Goal: Information Seeking & Learning: Check status

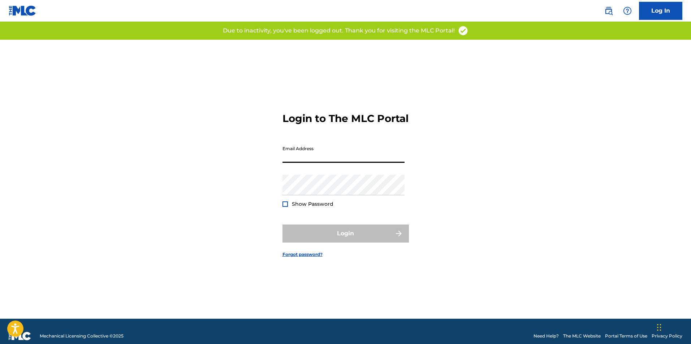
click at [335, 159] on input "Email Address" at bounding box center [344, 152] width 122 height 21
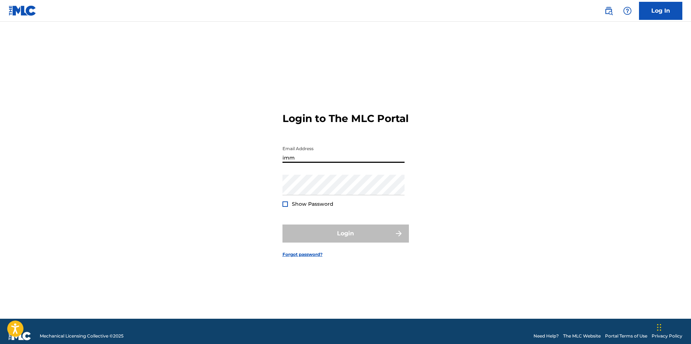
type input "[EMAIL_ADDRESS][DOMAIN_NAME]"
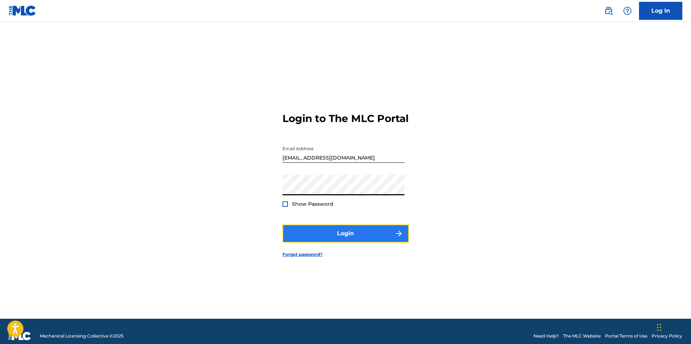
click at [325, 243] on button "Login" at bounding box center [346, 234] width 127 height 18
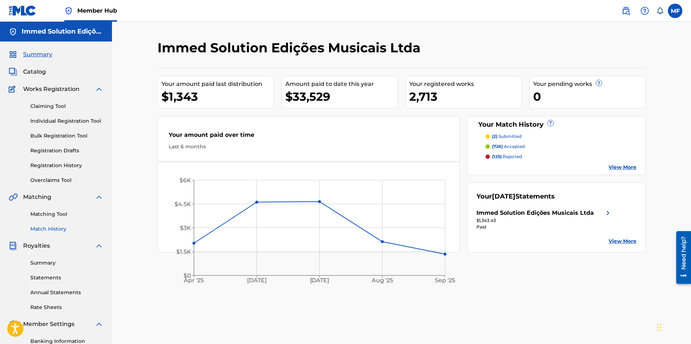
click at [56, 227] on link "Match History" at bounding box center [66, 230] width 73 height 8
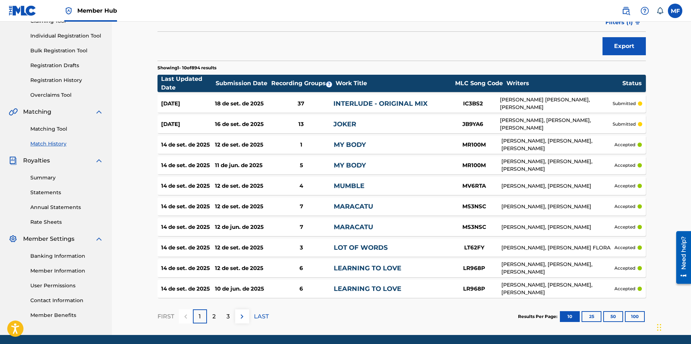
scroll to position [111, 0]
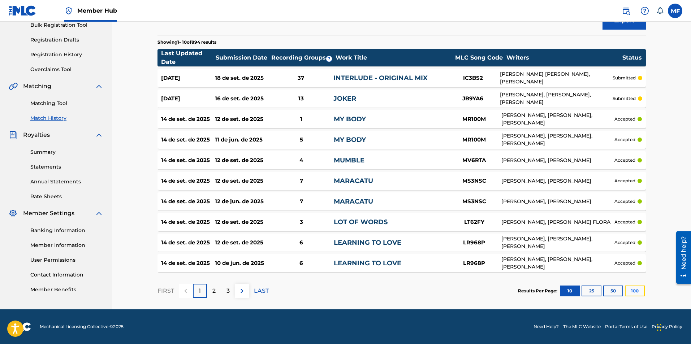
click at [634, 289] on button "100" at bounding box center [635, 291] width 20 height 11
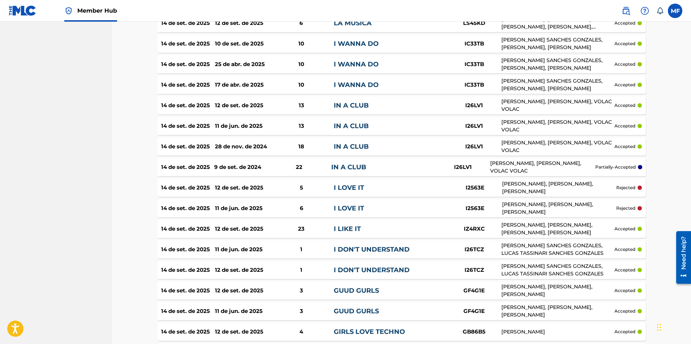
scroll to position [436, 0]
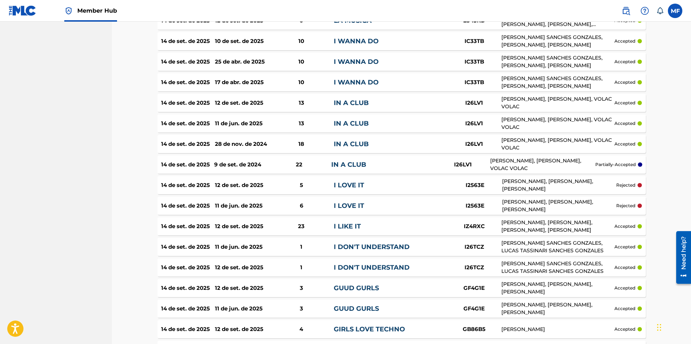
click at [449, 170] on div "[DATE] [DATE] 22 IN A CLUB I26LV1 [PERSON_NAME], [PERSON_NAME], VOLAC VOLAC par…" at bounding box center [402, 165] width 489 height 18
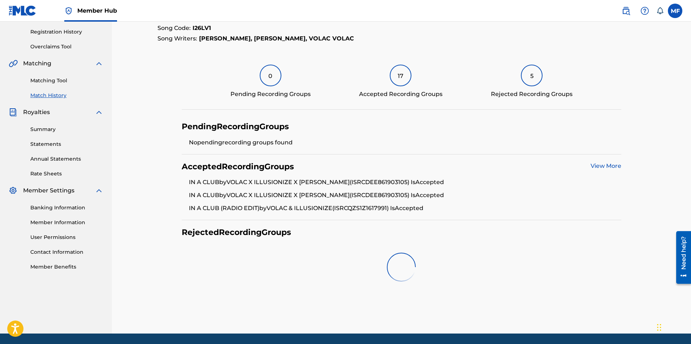
scroll to position [145, 0]
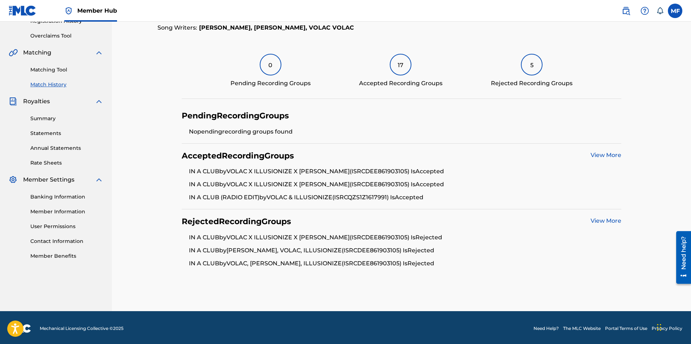
click at [606, 219] on link "View More" at bounding box center [606, 221] width 31 height 7
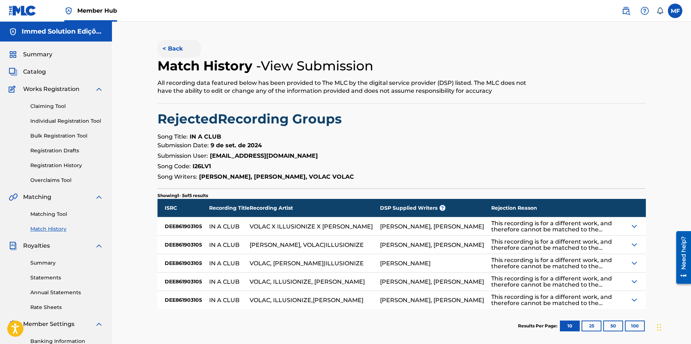
click at [185, 50] on button "< Back" at bounding box center [179, 49] width 43 height 18
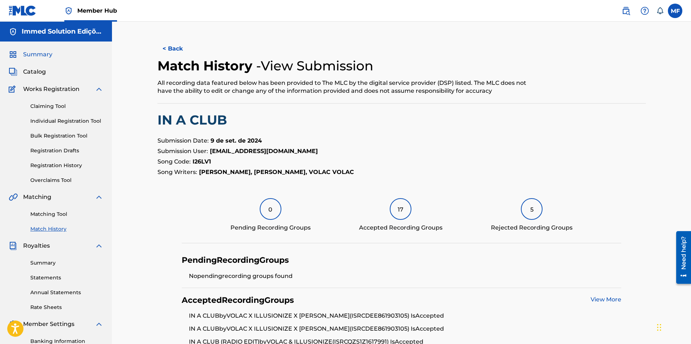
click at [49, 58] on span "Summary" at bounding box center [37, 54] width 29 height 9
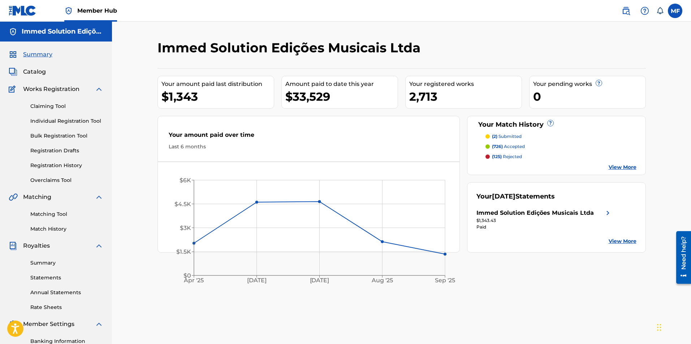
click at [485, 295] on div "Immed Solution Edições Musicais Ltda Your amount paid last distribution $1,343 …" at bounding box center [402, 227] width 506 height 374
click at [600, 41] on div at bounding box center [590, 50] width 112 height 21
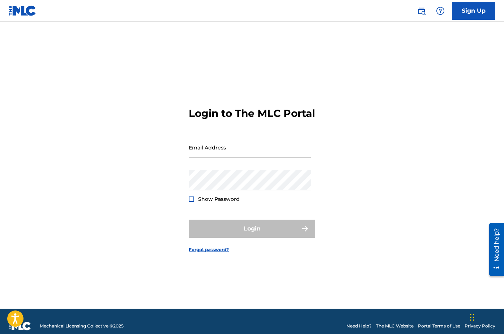
click at [291, 77] on form "Login to The MLC Portal Email Address Password Show Password Login Forgot passw…" at bounding box center [252, 174] width 127 height 269
